Goal: Task Accomplishment & Management: Use online tool/utility

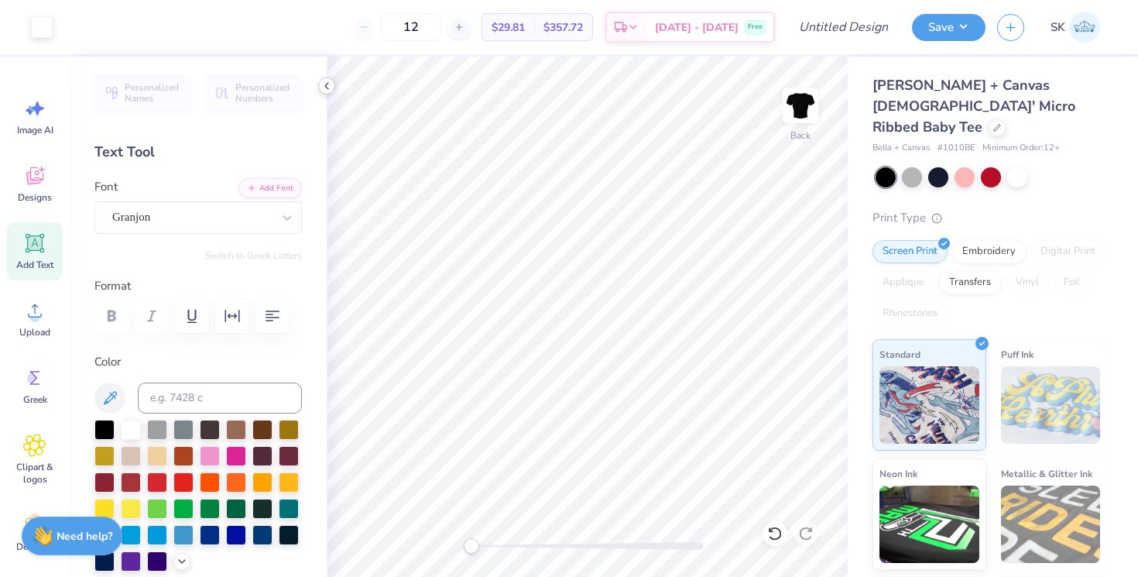
click at [330, 82] on icon at bounding box center [326, 86] width 12 height 12
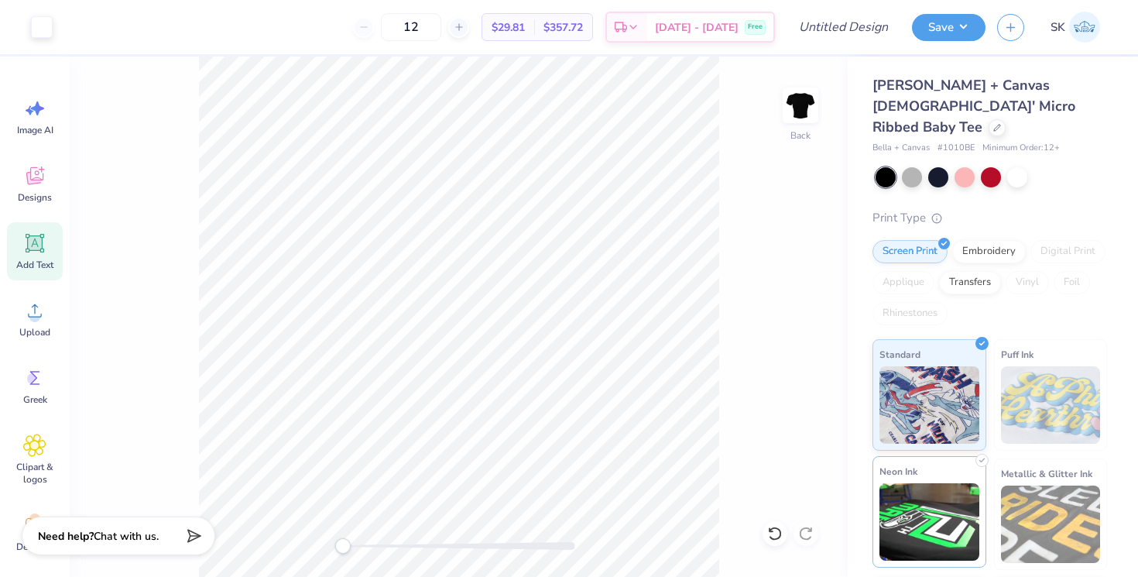
scroll to position [91, 0]
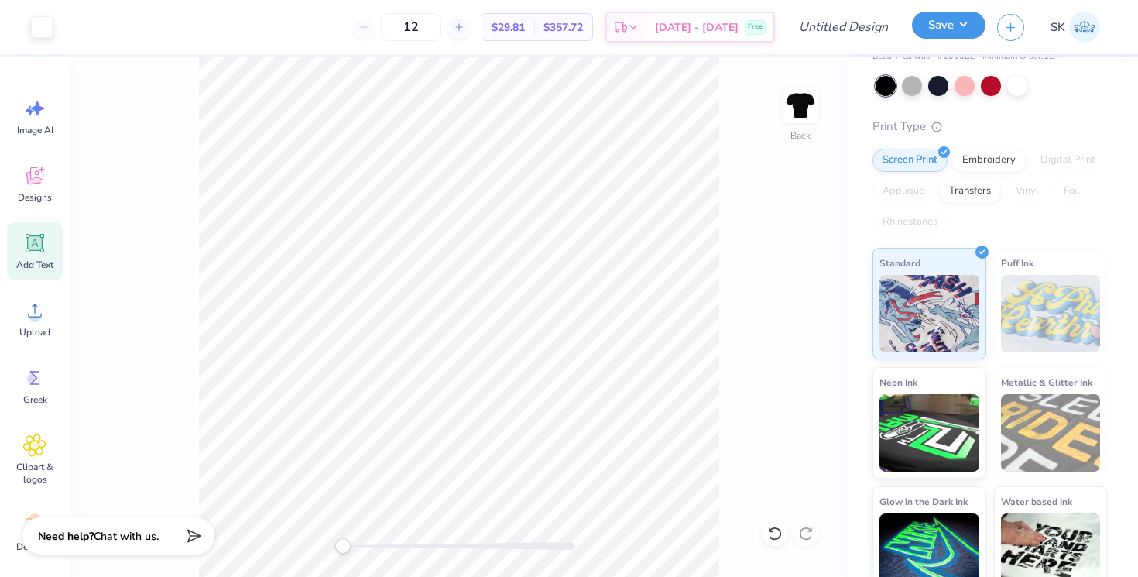
click at [943, 26] on button "Save" at bounding box center [949, 25] width 74 height 27
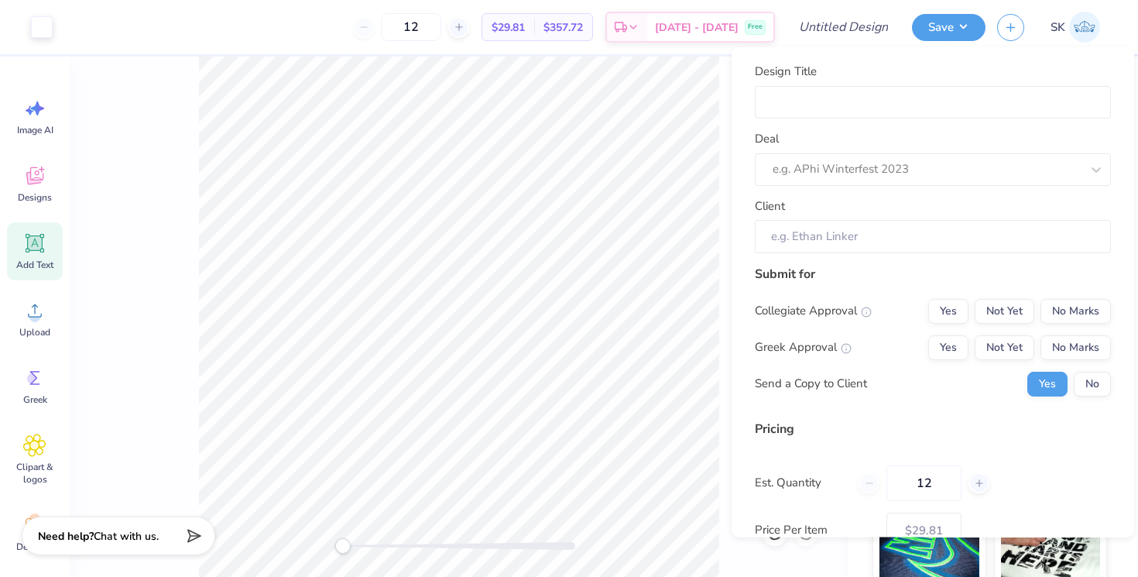
scroll to position [1, 0]
click at [956, 347] on button "Yes" at bounding box center [948, 346] width 40 height 25
click at [1083, 303] on button "No Marks" at bounding box center [1075, 309] width 70 height 25
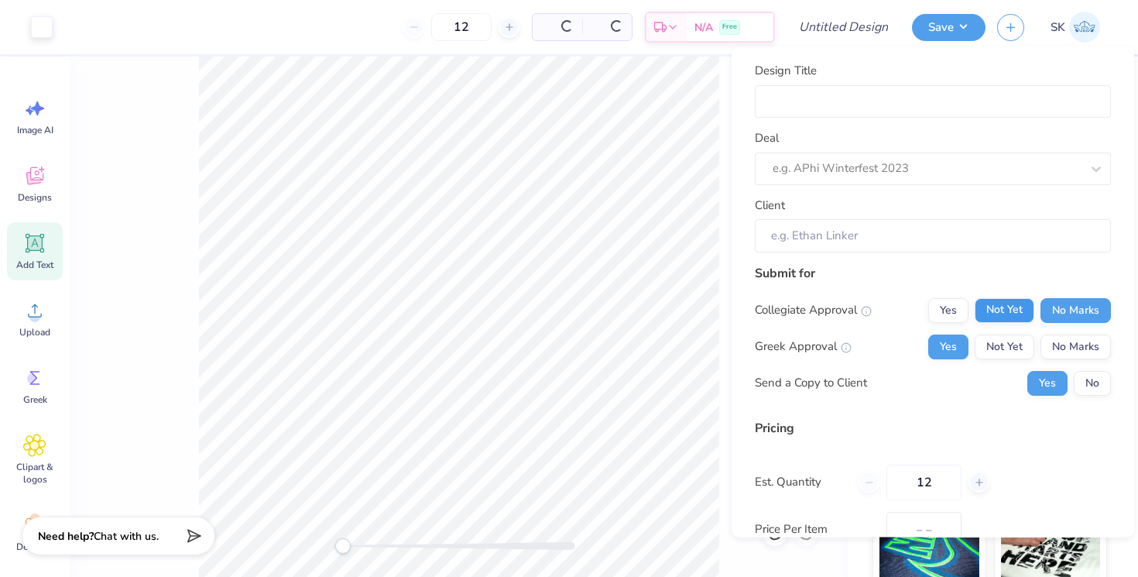
type input "$29.81"
click at [895, 238] on input "Client" at bounding box center [933, 235] width 356 height 33
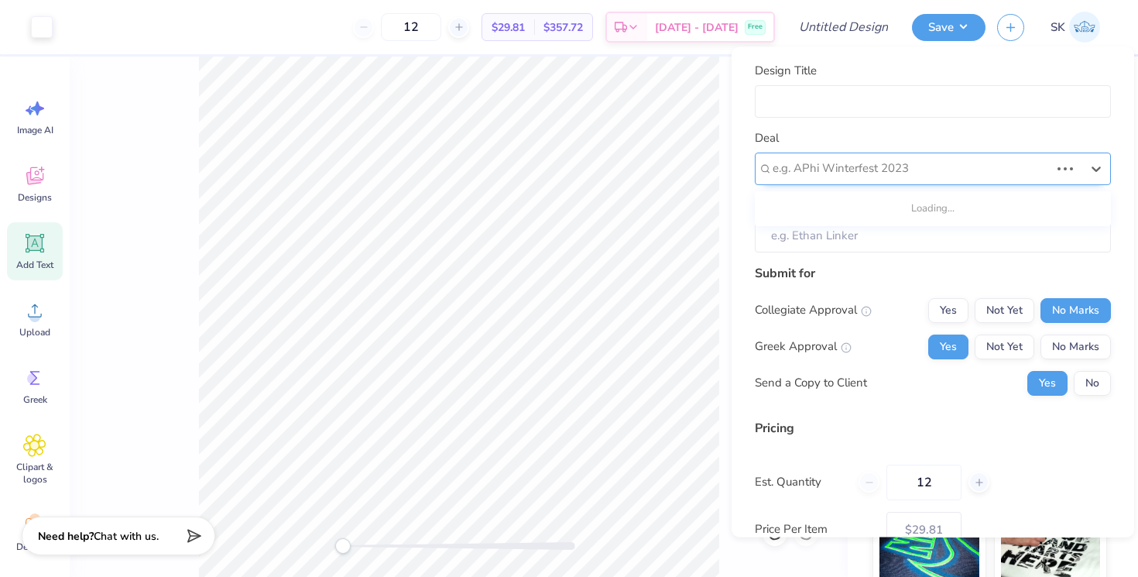
click at [881, 180] on div "e.g. APhi Winterfest 2023" at bounding box center [933, 168] width 356 height 33
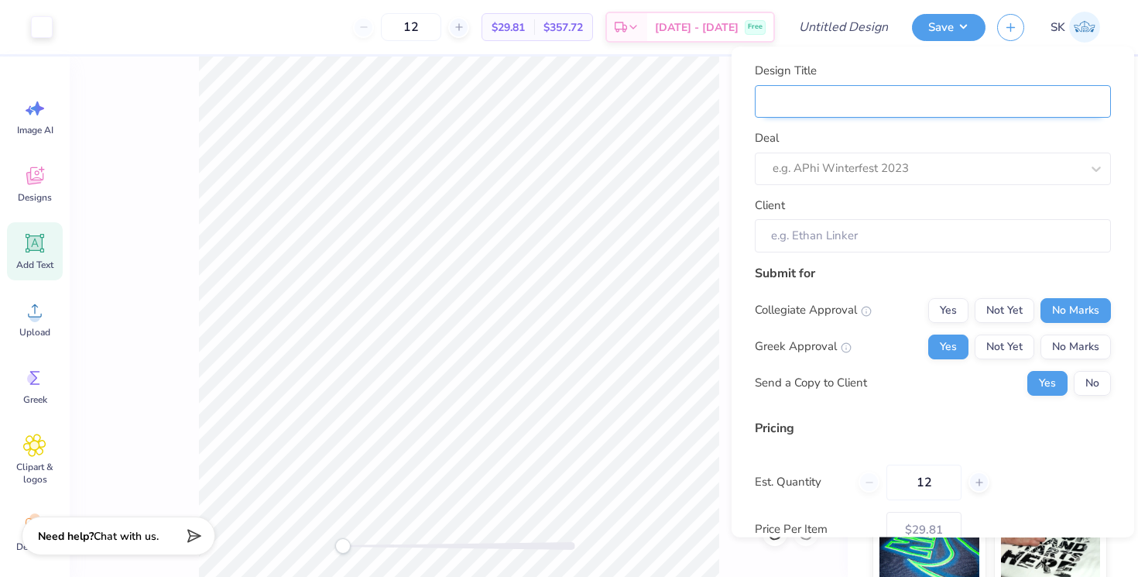
click at [851, 106] on input "Design Title" at bounding box center [933, 100] width 356 height 33
type input "A"
type input "AE"
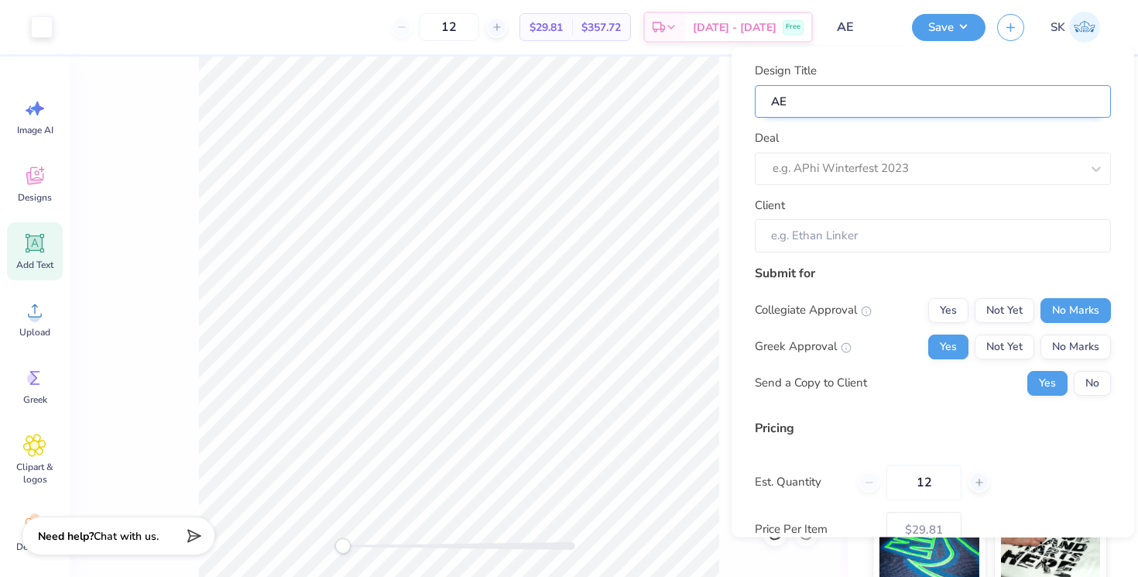
type input "AEP"
type input "AEPH"
type input "AEPHI"
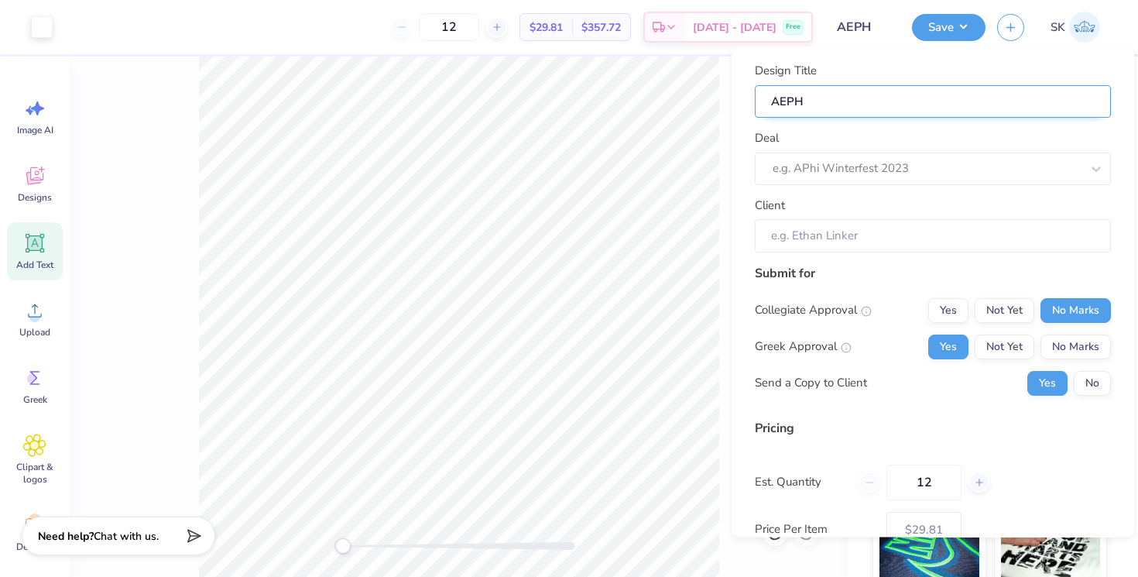
type input "AEPHI"
type input "AEPHI B"
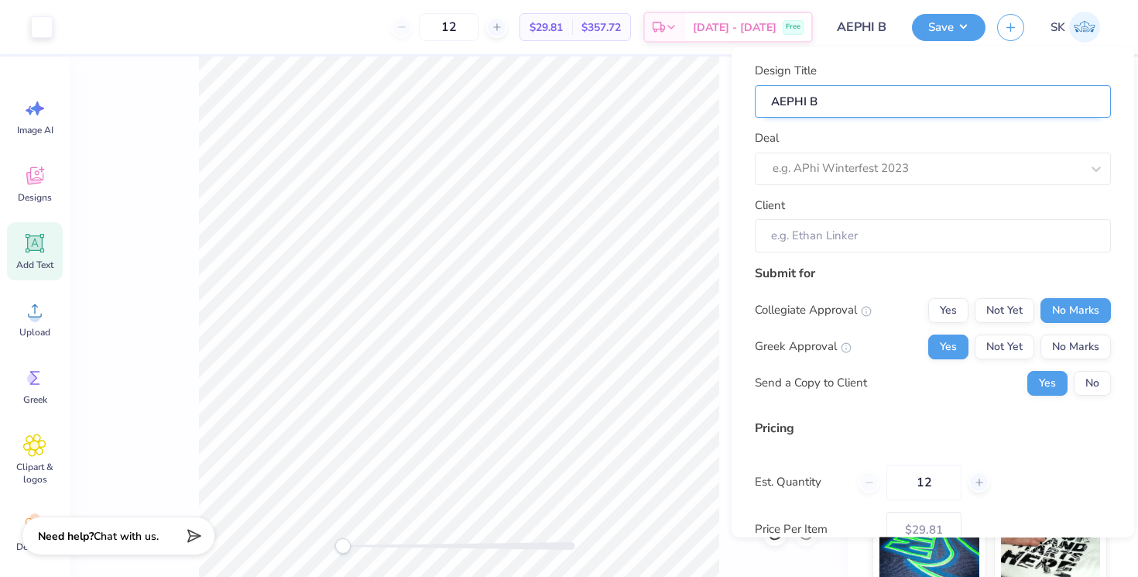
type input "AEPHI Bi"
type input "AEPHI Big"
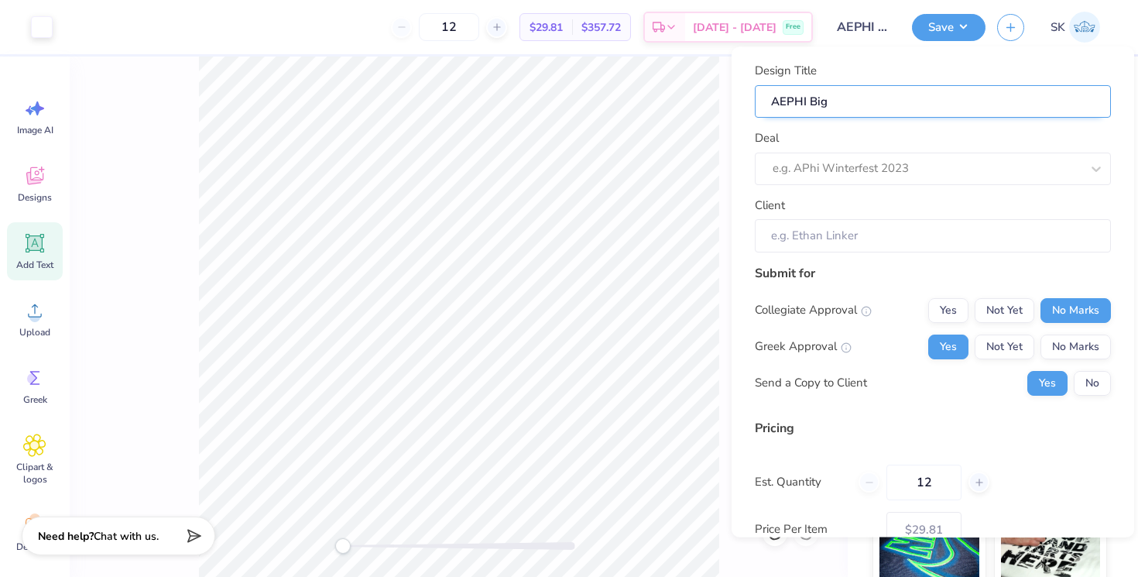
type input "AEPHI Big"
type input "AEPHI [PERSON_NAME]"
type input "AEPHI Big Li"
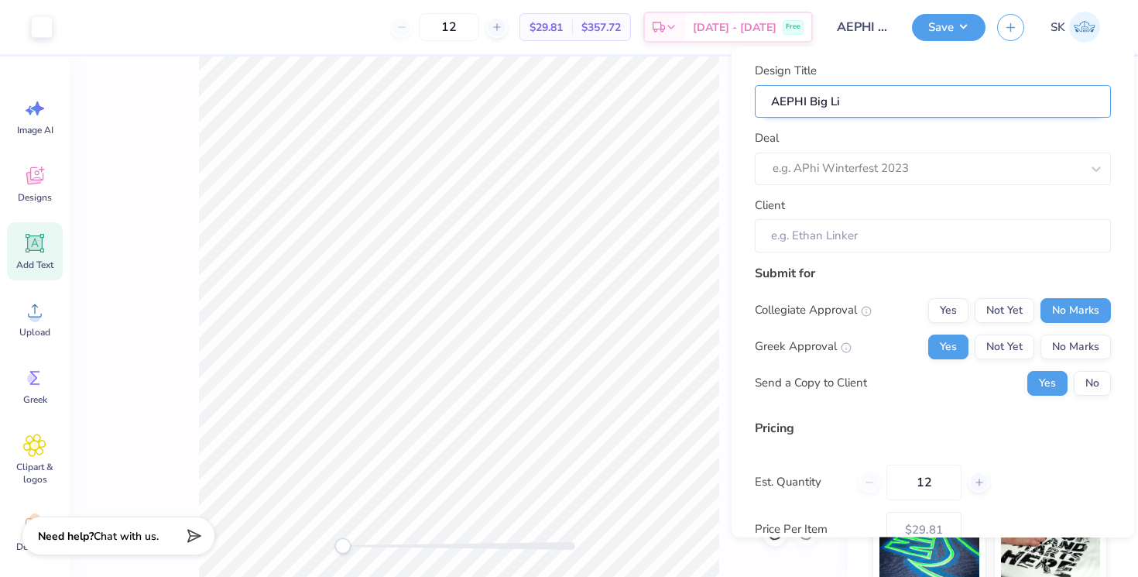
type input "AEPHI Big Lit"
type input "AEPHI Big Litt"
type input "AEPHI Big Littl"
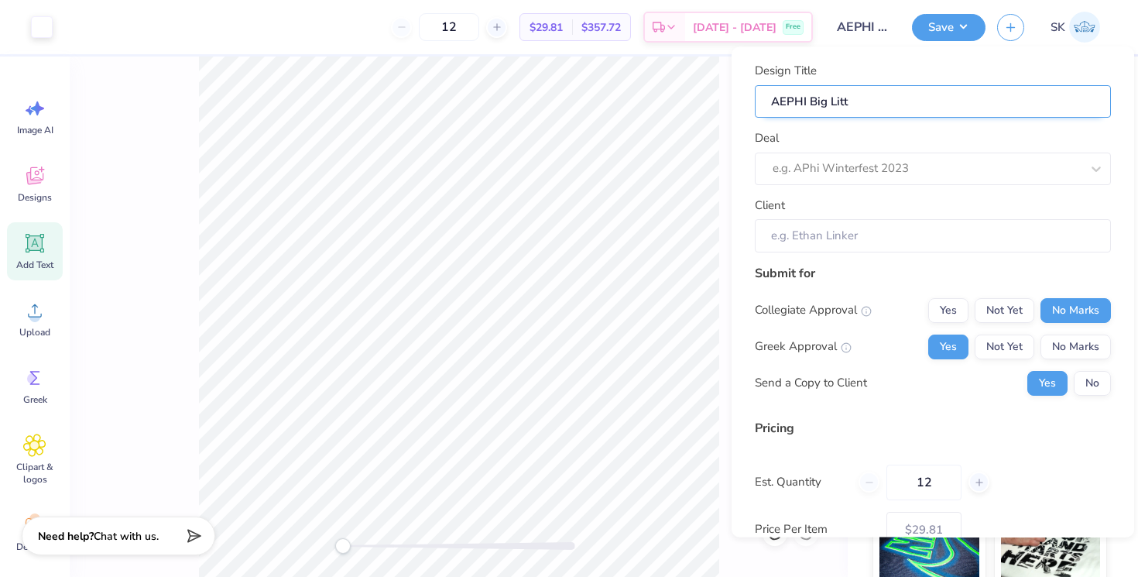
type input "AEPHI Big Littl"
type input "AEPHI Big Little"
click at [835, 212] on div "Client" at bounding box center [933, 224] width 356 height 56
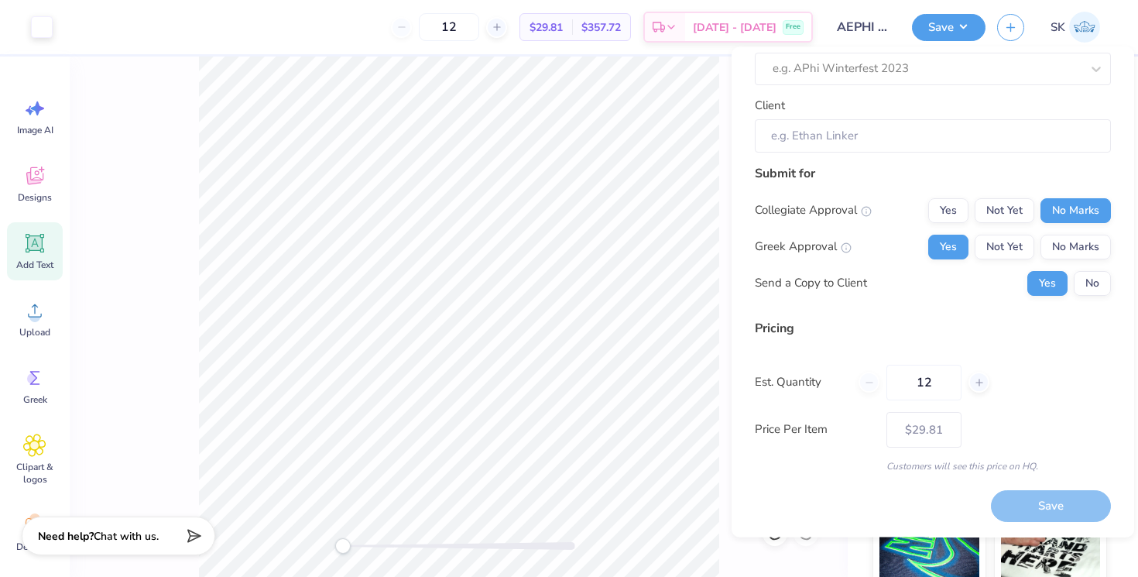
scroll to position [0, 0]
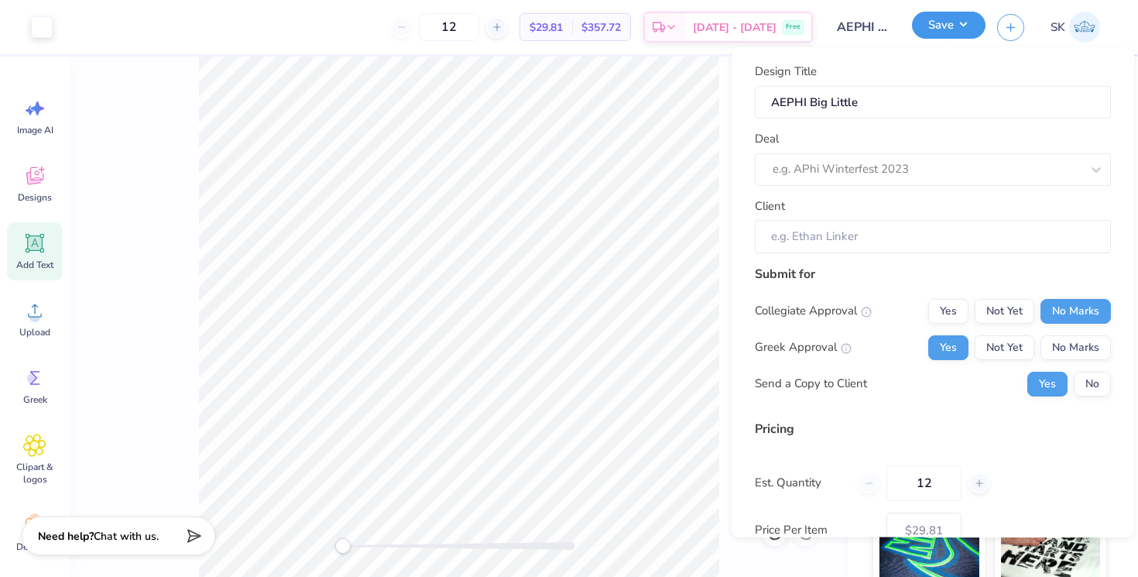
click at [953, 17] on button "Save" at bounding box center [949, 25] width 74 height 27
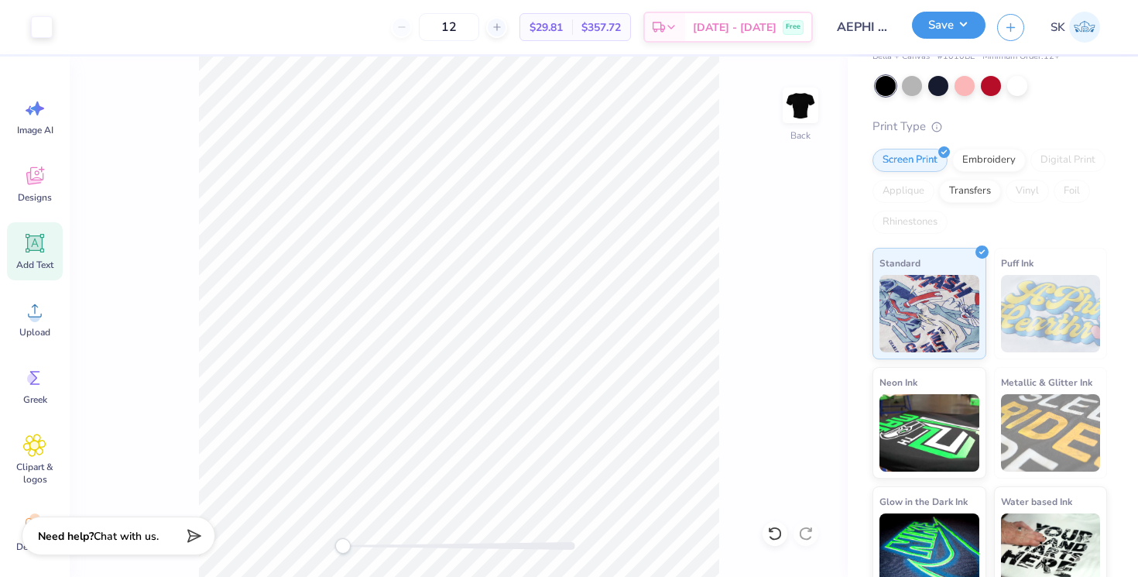
click at [932, 32] on button "Save" at bounding box center [949, 25] width 74 height 27
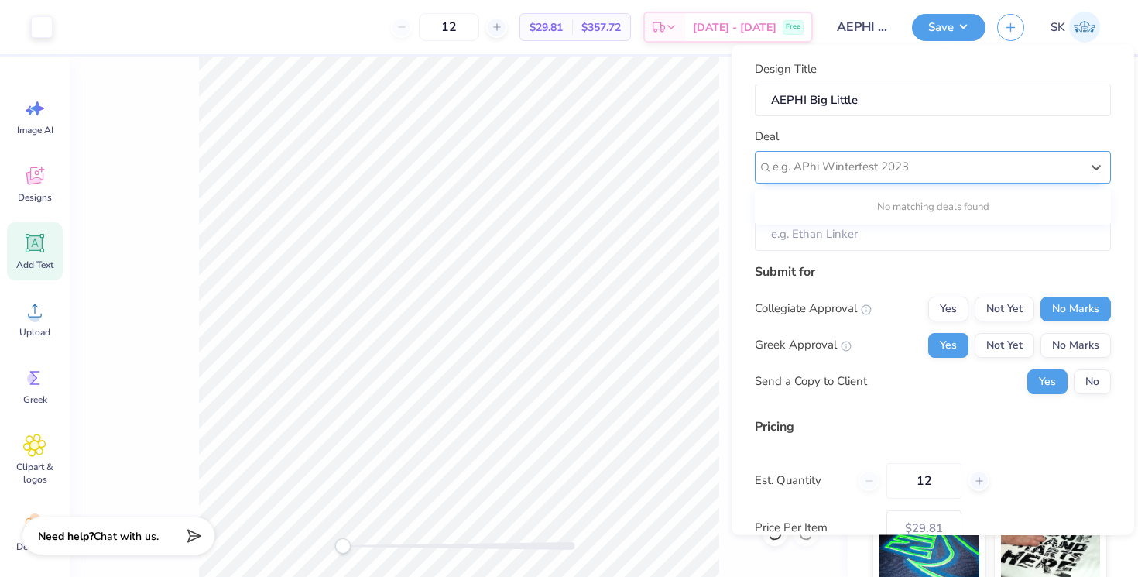
click at [858, 170] on div at bounding box center [926, 166] width 308 height 21
click at [830, 233] on input "Client" at bounding box center [933, 233] width 356 height 33
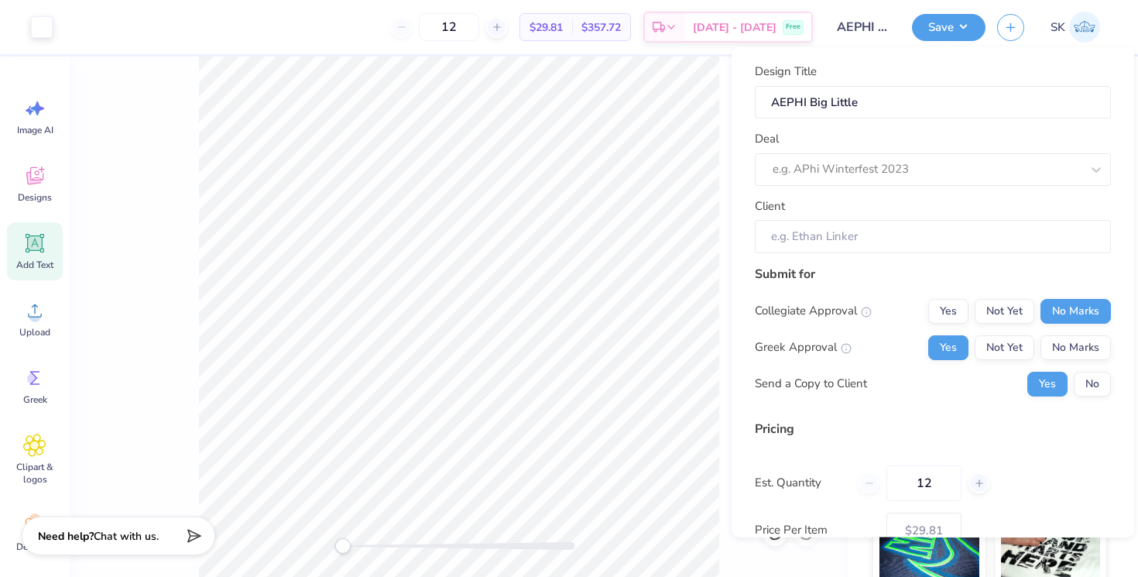
click at [302, 41] on div "12 $29.81 Per Item $357.72 Total Est. Delivery [DATE] - [DATE] Free" at bounding box center [438, 27] width 748 height 54
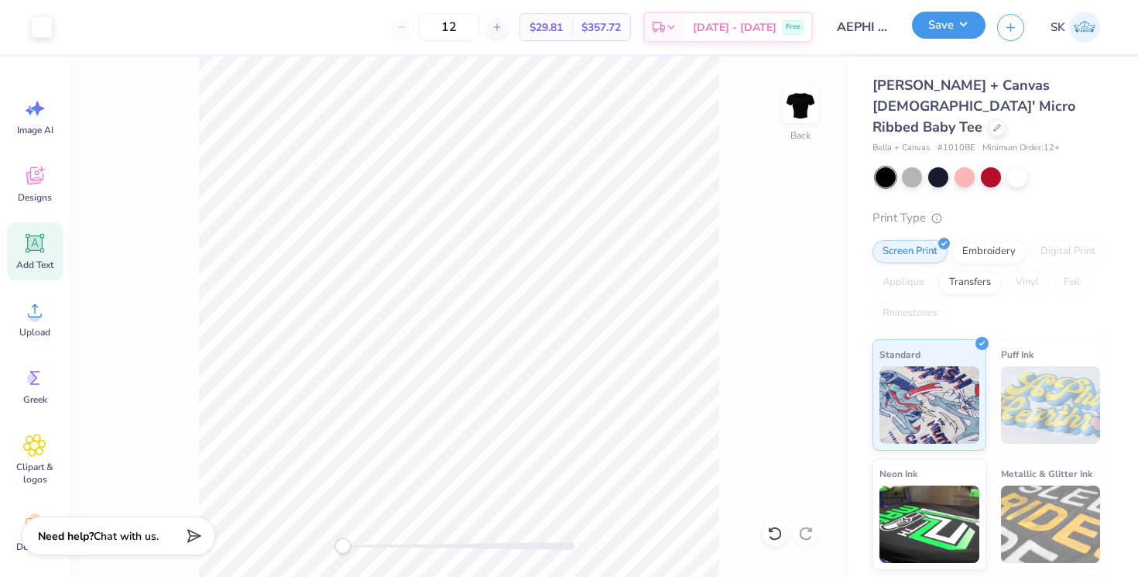
click at [941, 28] on button "Save" at bounding box center [949, 25] width 74 height 27
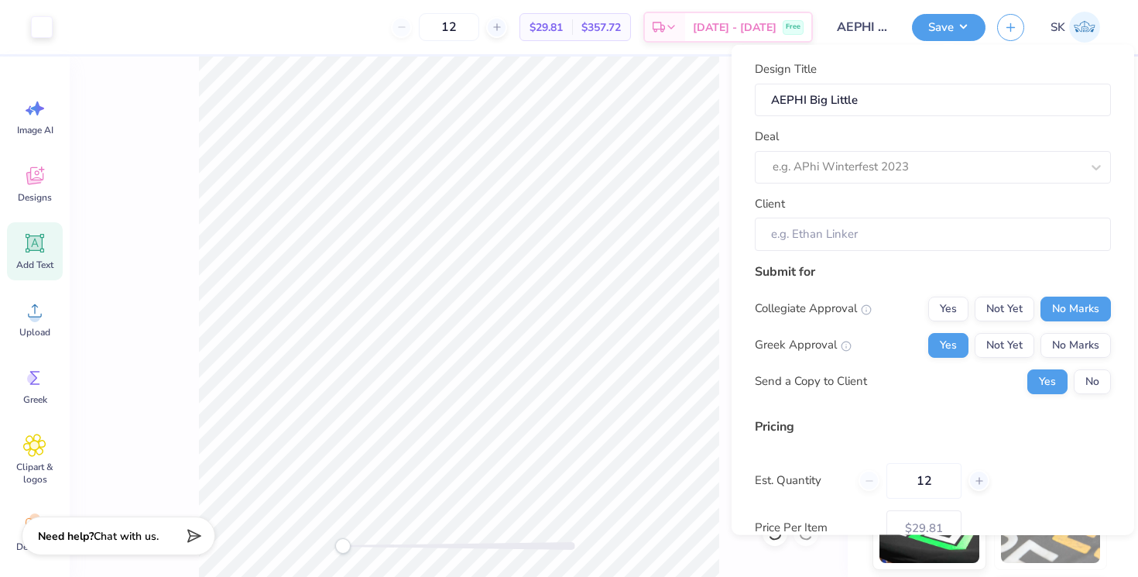
click at [820, 183] on div "Design Title AEPHI Big Little Deal e.g. APhi Winterfest 2023 Client" at bounding box center [933, 155] width 356 height 190
click at [827, 171] on div at bounding box center [926, 166] width 308 height 21
click at [762, 145] on div "Deal e.g. APhi Winterfest 2023" at bounding box center [933, 156] width 356 height 56
click at [946, 29] on button "Save" at bounding box center [949, 25] width 74 height 27
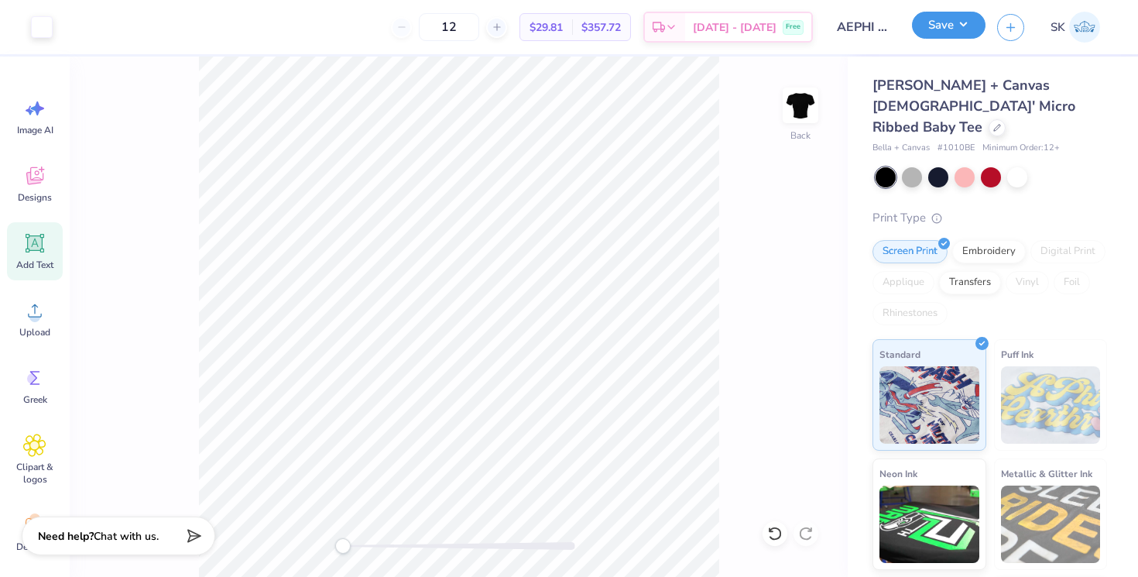
click at [940, 30] on button "Save" at bounding box center [949, 25] width 74 height 27
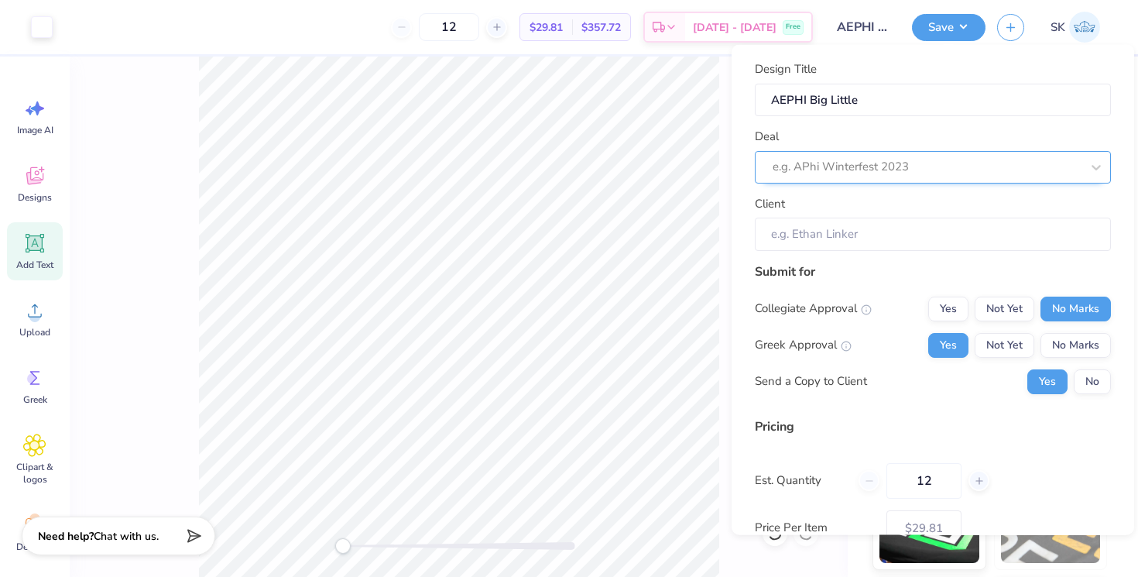
click at [888, 167] on div at bounding box center [926, 166] width 308 height 21
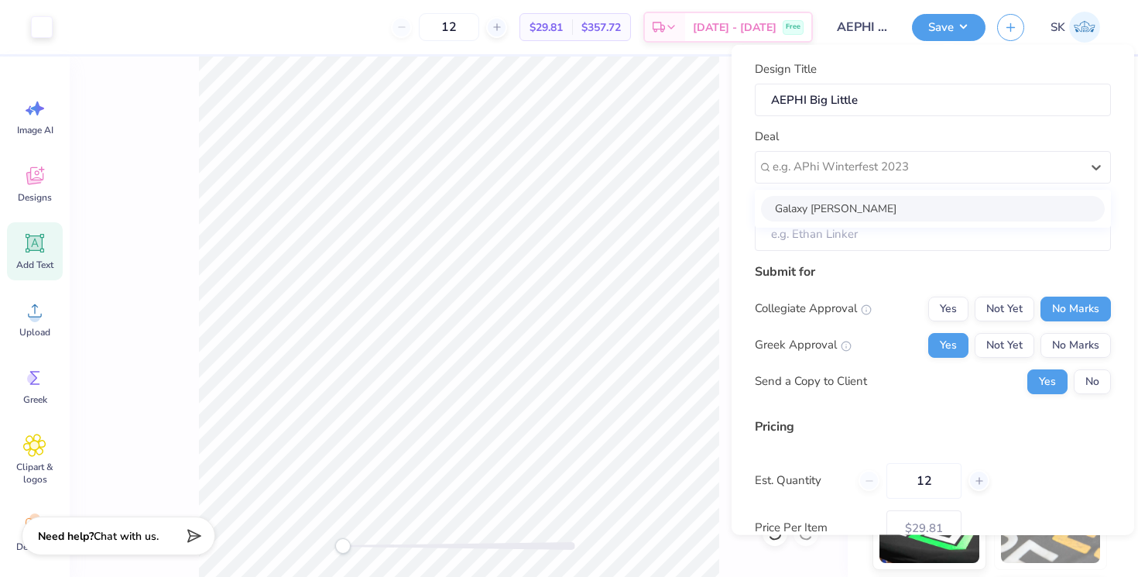
click at [879, 204] on div "Galaxy [PERSON_NAME]" at bounding box center [933, 208] width 344 height 26
type input "[PERSON_NAME]"
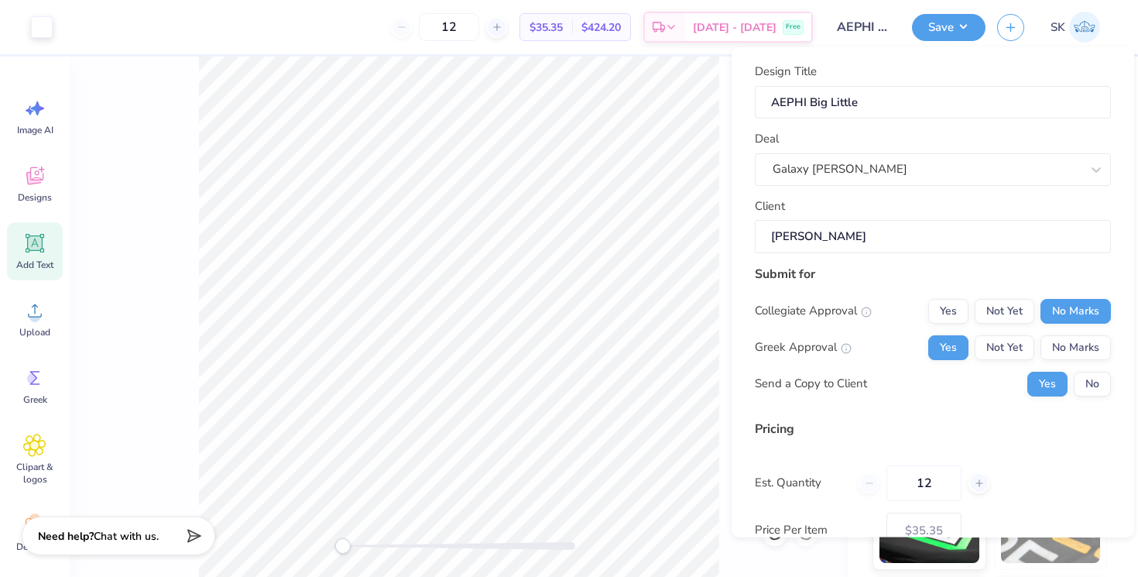
scroll to position [100, 0]
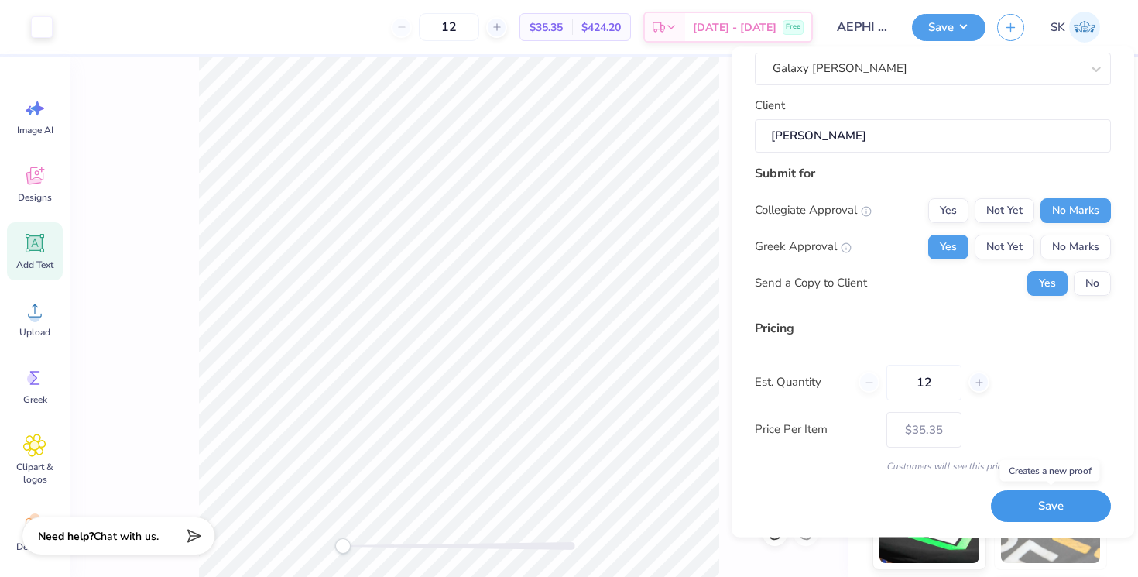
click at [1046, 506] on button "Save" at bounding box center [1051, 507] width 120 height 32
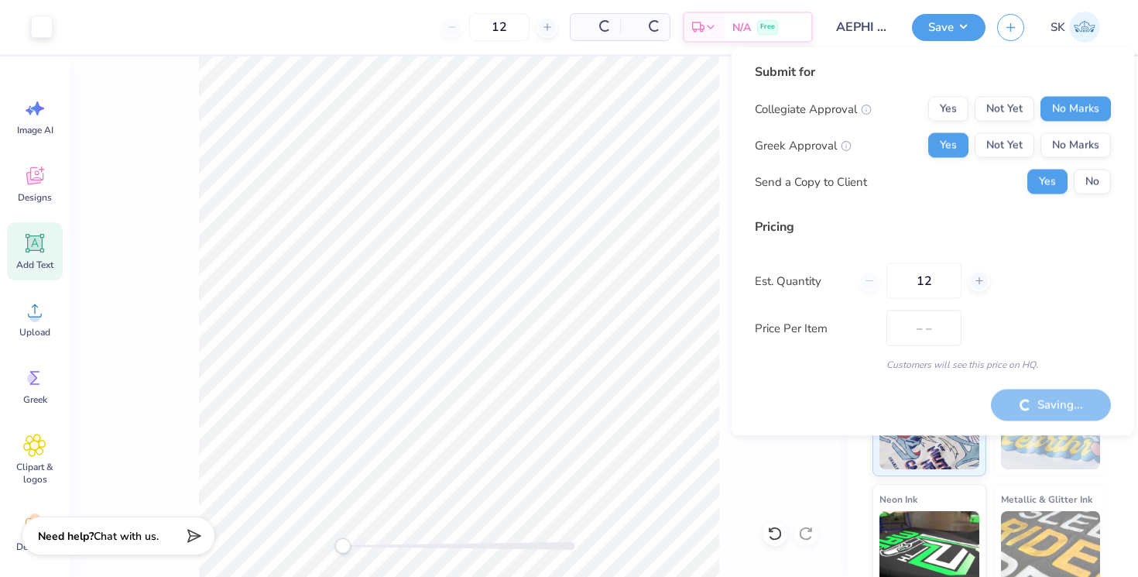
type input "$35.35"
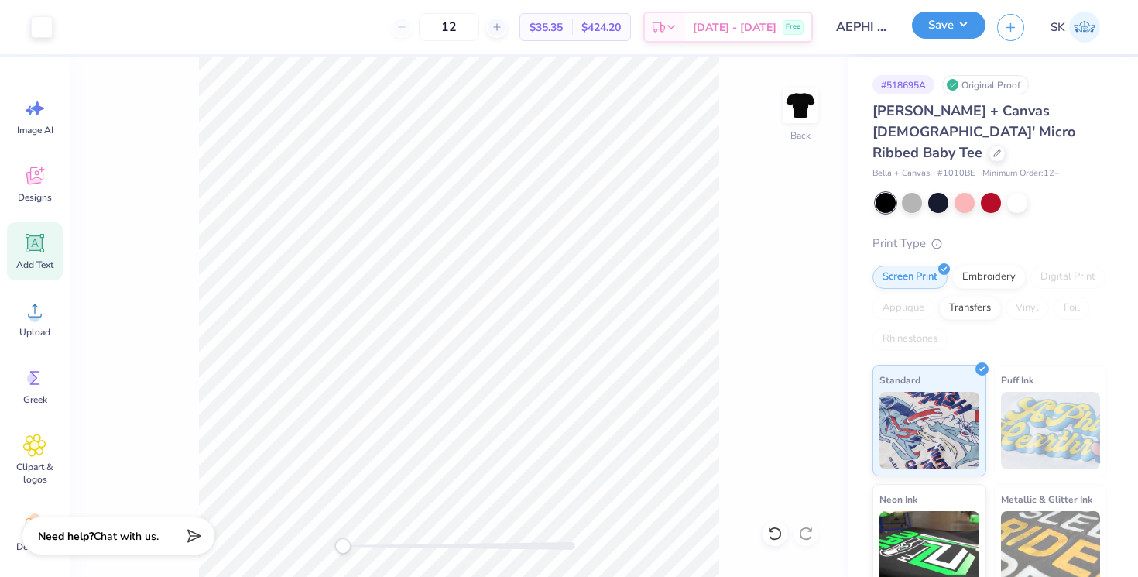
click at [967, 26] on button "Save" at bounding box center [949, 25] width 74 height 27
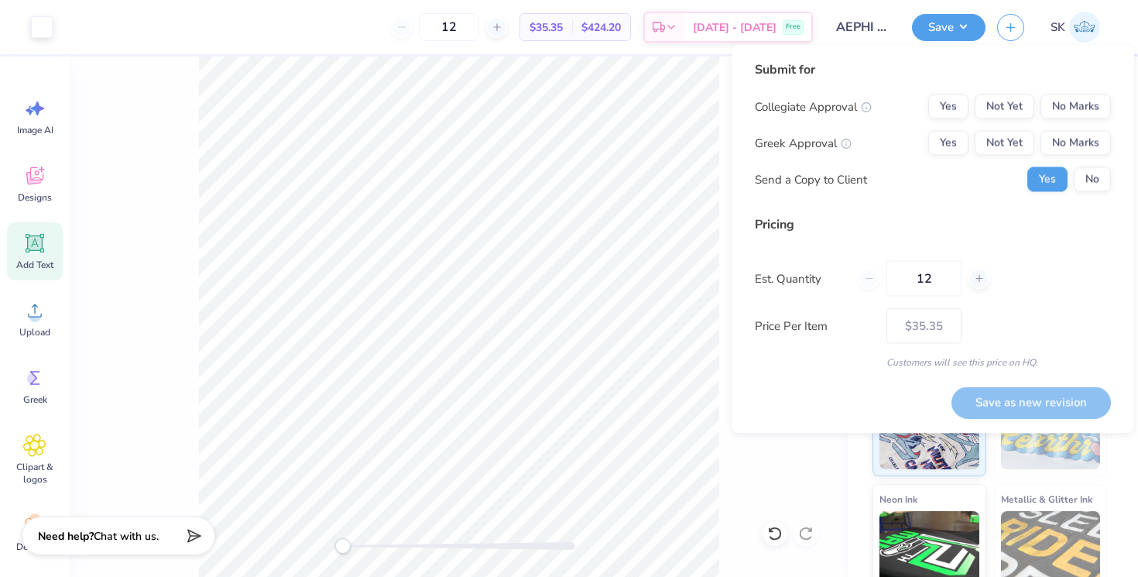
click at [848, 513] on div "# 518695A Original Proof Bella + Canvas [DEMOGRAPHIC_DATA]' Micro Ribbed Baby T…" at bounding box center [992, 385] width 290 height 658
